Goal: Obtain resource: Obtain resource

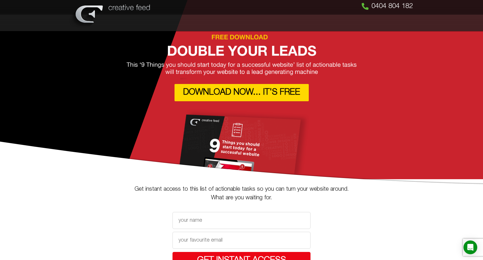
scroll to position [3, 0]
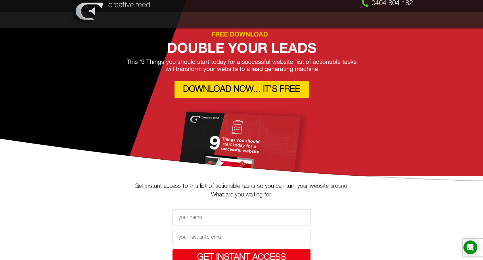
click at [222, 217] on input "Name" at bounding box center [241, 217] width 138 height 17
type input "Graham West"
click at [211, 237] on input "Email" at bounding box center [241, 237] width 138 height 17
type input "[PERSON_NAME][EMAIL_ADDRESS][DOMAIN_NAME]"
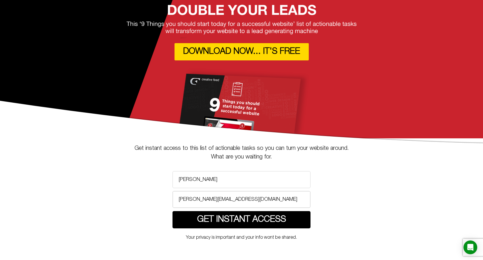
scroll to position [48, 0]
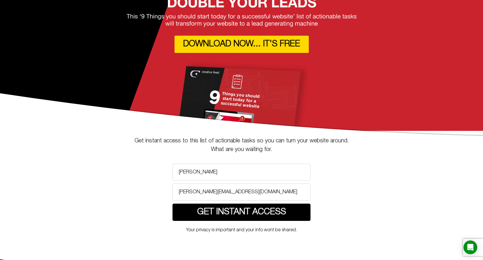
click at [217, 214] on span "GET INSTANT ACCESS" at bounding box center [241, 212] width 89 height 9
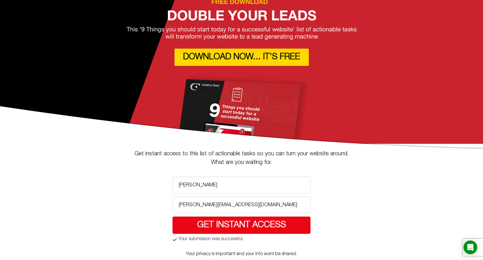
scroll to position [24, 0]
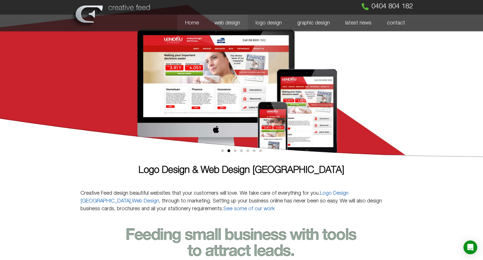
click at [234, 23] on link "web design" at bounding box center [227, 23] width 41 height 17
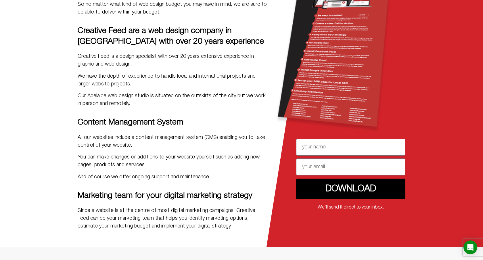
scroll to position [1524, 0]
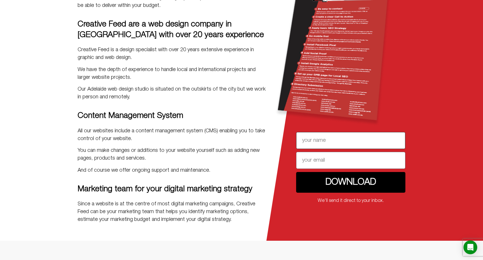
click at [321, 146] on input "Name" at bounding box center [350, 140] width 109 height 17
type input "Graham West"
click at [327, 165] on input "Email" at bounding box center [350, 160] width 109 height 17
type input "graham@creativefeed.com.au"
click at [337, 182] on span "Download" at bounding box center [350, 182] width 51 height 9
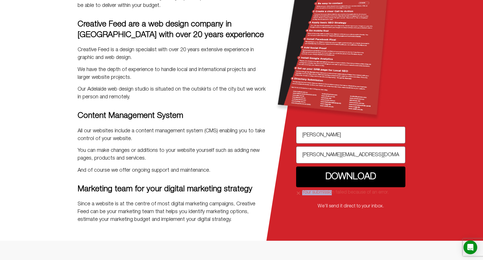
drag, startPoint x: 299, startPoint y: 191, endPoint x: 332, endPoint y: 194, distance: 33.7
click at [332, 194] on div "Your submission failed because of an error." at bounding box center [350, 192] width 109 height 5
click at [201, 64] on div "Creative Feed is a design specialist with over 20 years extensive experience in…" at bounding box center [173, 73] width 190 height 55
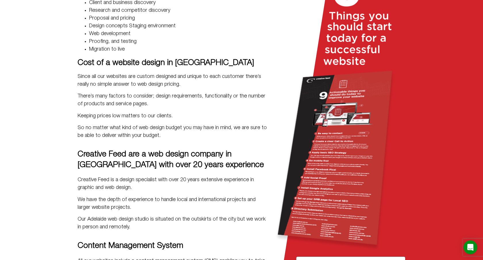
scroll to position [1393, 0]
